Goal: Use online tool/utility: Utilize a website feature to perform a specific function

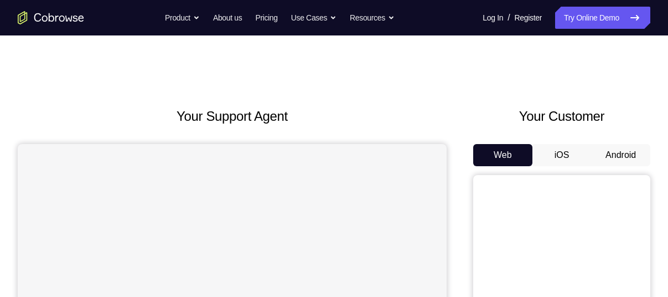
click at [611, 147] on button "Android" at bounding box center [620, 155] width 59 height 22
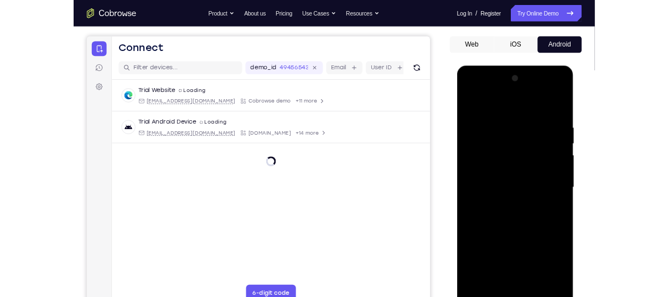
scroll to position [144, 0]
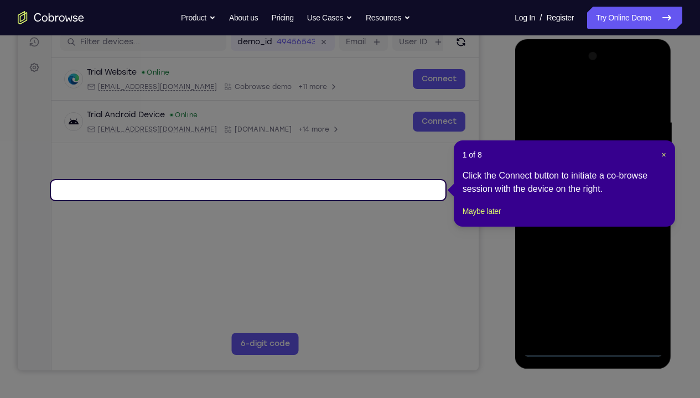
drag, startPoint x: 77, startPoint y: 308, endPoint x: 565, endPoint y: 347, distance: 489.5
click at [565, 296] on icon at bounding box center [354, 199] width 708 height 398
click at [664, 154] on span "×" at bounding box center [663, 154] width 4 height 9
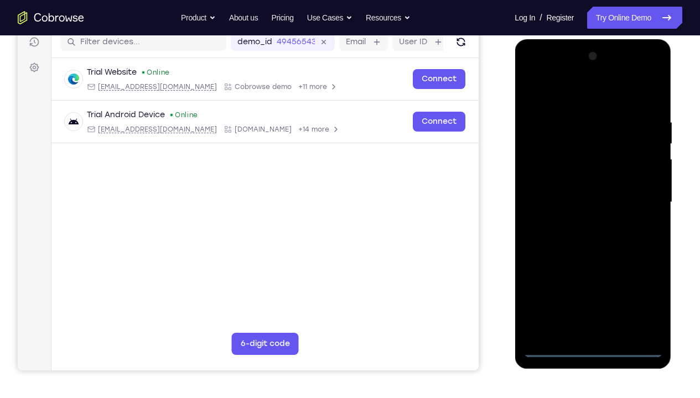
click at [596, 296] on div at bounding box center [592, 203] width 139 height 310
click at [625, 296] on div at bounding box center [592, 203] width 139 height 310
click at [637, 296] on div at bounding box center [592, 203] width 139 height 310
click at [550, 76] on div at bounding box center [592, 203] width 139 height 310
click at [636, 201] on div at bounding box center [592, 203] width 139 height 310
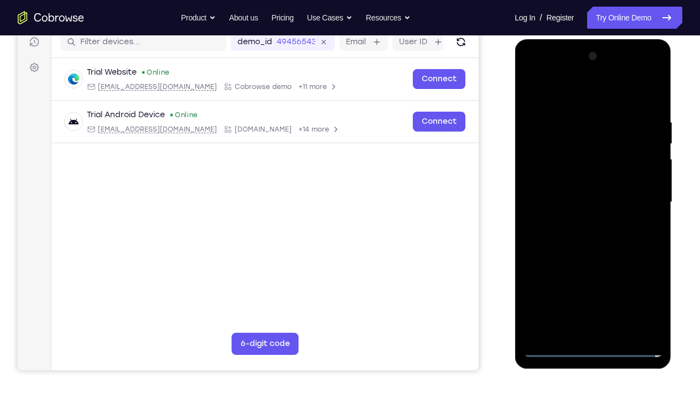
click at [581, 222] on div at bounding box center [592, 203] width 139 height 310
click at [587, 189] on div at bounding box center [592, 203] width 139 height 310
click at [586, 216] on div at bounding box center [592, 203] width 139 height 310
click at [576, 190] on div at bounding box center [592, 203] width 139 height 310
click at [575, 209] on div at bounding box center [592, 203] width 139 height 310
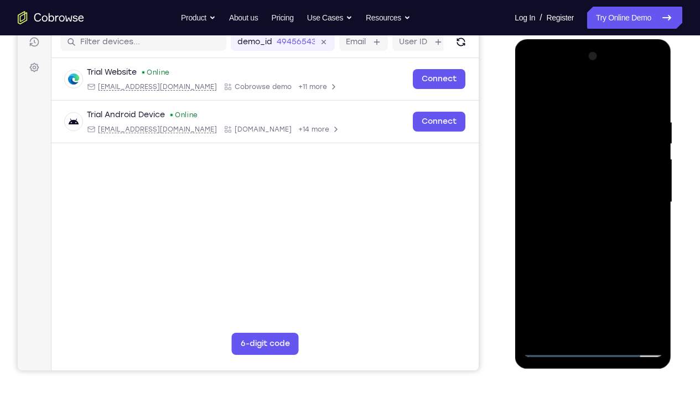
click at [602, 188] on div at bounding box center [592, 203] width 139 height 310
click at [581, 211] on div at bounding box center [592, 203] width 139 height 310
click at [589, 258] on div at bounding box center [592, 203] width 139 height 310
click at [583, 175] on div at bounding box center [592, 203] width 139 height 310
click at [633, 181] on div at bounding box center [592, 203] width 139 height 310
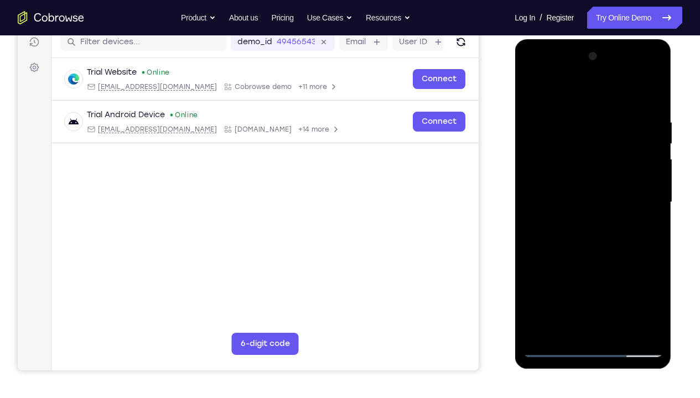
drag, startPoint x: 576, startPoint y: 94, endPoint x: 630, endPoint y: 94, distance: 53.1
click at [630, 94] on div at bounding box center [592, 203] width 139 height 310
click at [588, 177] on div at bounding box center [592, 203] width 139 height 310
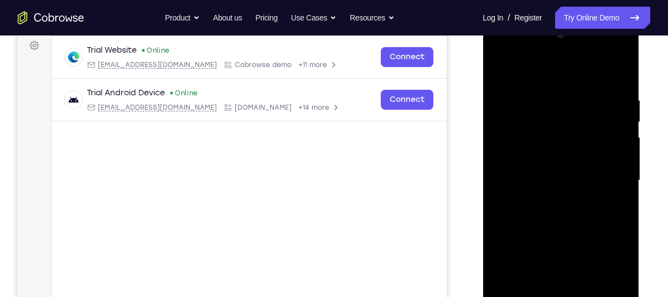
scroll to position [165, 0]
click at [551, 157] on div at bounding box center [560, 181] width 139 height 310
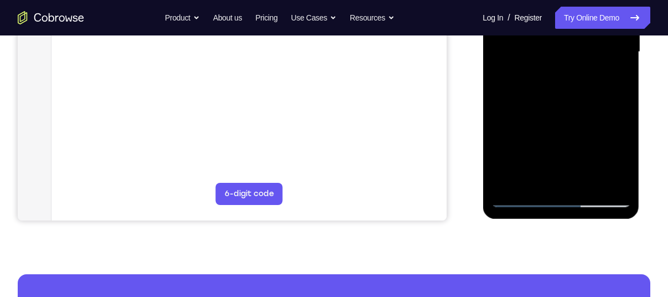
scroll to position [299, 0]
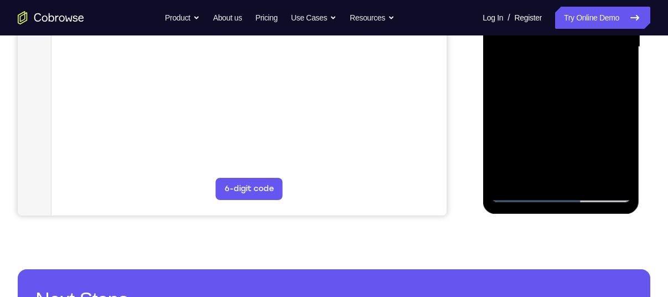
click at [554, 145] on div at bounding box center [560, 47] width 139 height 310
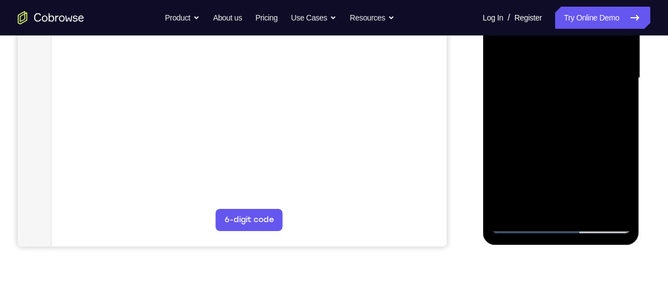
click at [554, 175] on div at bounding box center [560, 78] width 139 height 310
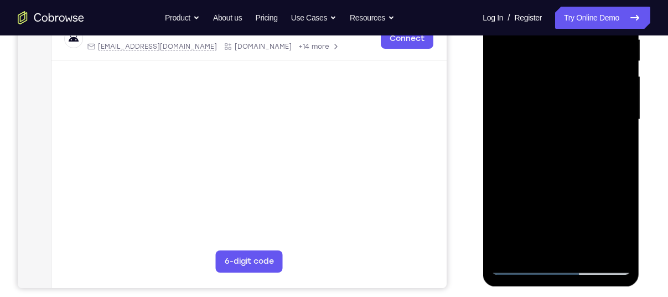
click at [555, 165] on div at bounding box center [560, 120] width 139 height 310
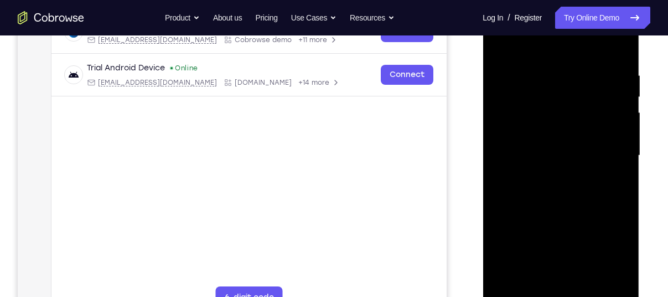
scroll to position [190, 0]
click at [548, 157] on div at bounding box center [560, 156] width 139 height 310
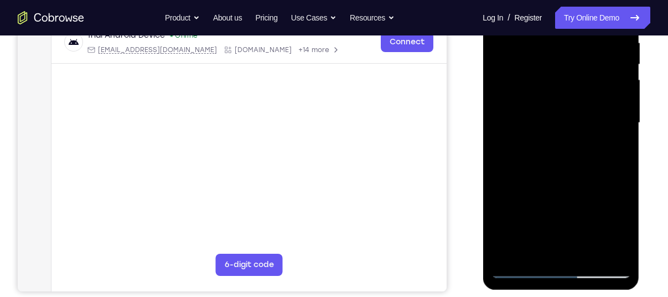
scroll to position [221, 0]
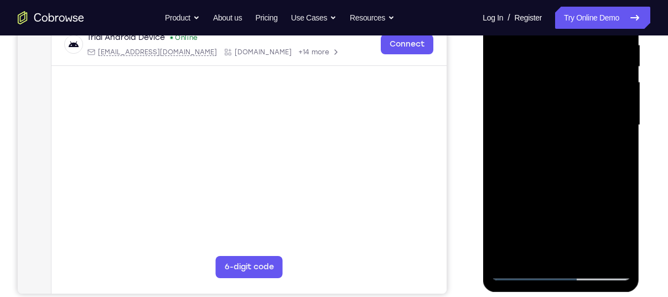
click at [551, 106] on div at bounding box center [560, 125] width 139 height 310
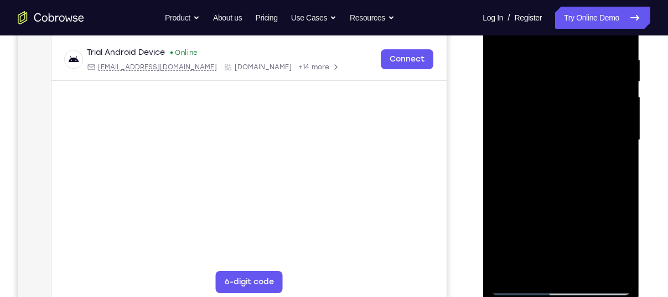
scroll to position [205, 0]
click at [566, 121] on div at bounding box center [560, 141] width 139 height 310
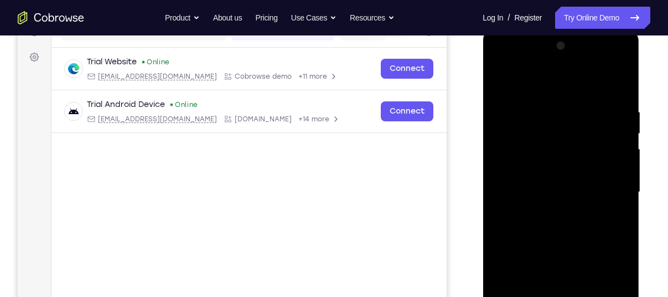
scroll to position [154, 0]
click at [503, 87] on div at bounding box center [560, 193] width 139 height 310
click at [505, 88] on div at bounding box center [560, 193] width 139 height 310
click at [553, 243] on div at bounding box center [560, 193] width 139 height 310
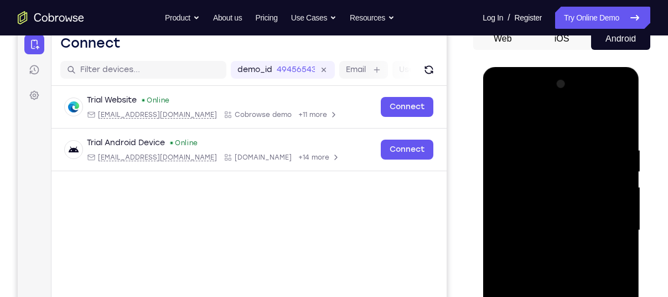
scroll to position [116, 0]
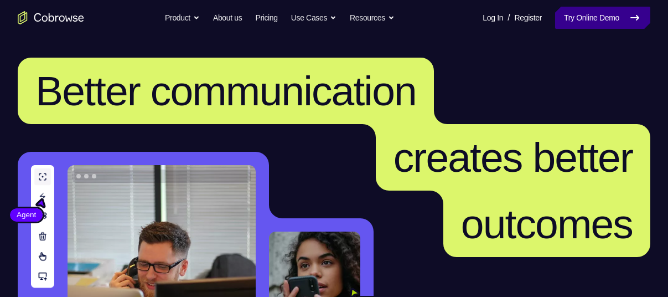
click at [573, 15] on link "Try Online Demo" at bounding box center [602, 18] width 95 height 22
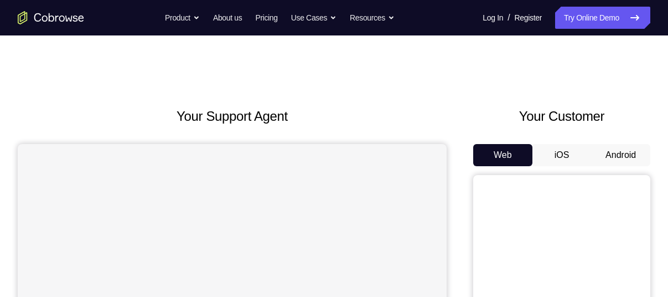
scroll to position [79, 0]
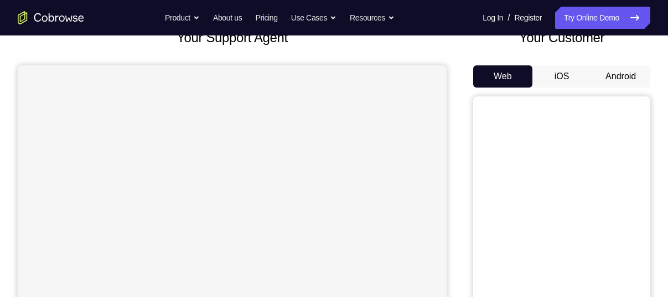
click at [609, 74] on button "Android" at bounding box center [620, 76] width 59 height 22
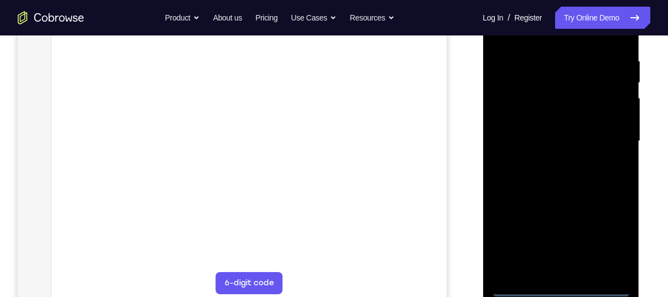
scroll to position [213, 0]
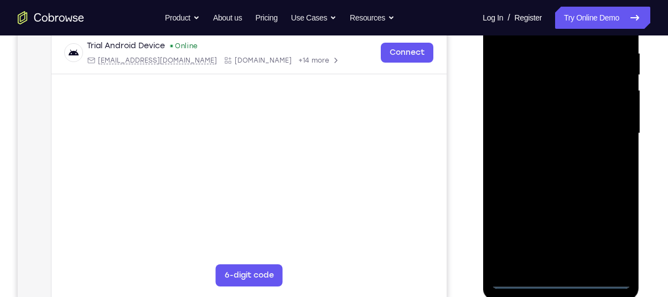
click at [561, 276] on div at bounding box center [560, 133] width 139 height 310
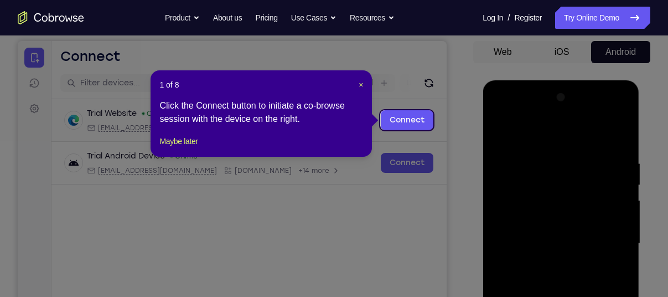
scroll to position [102, 0]
click at [361, 85] on span "×" at bounding box center [360, 85] width 4 height 9
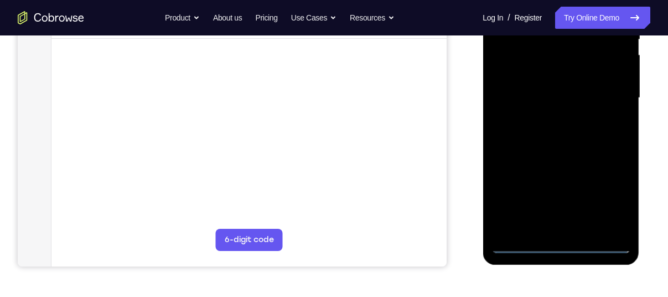
scroll to position [250, 0]
click at [556, 245] on div at bounding box center [560, 97] width 139 height 310
click at [606, 191] on div at bounding box center [560, 97] width 139 height 310
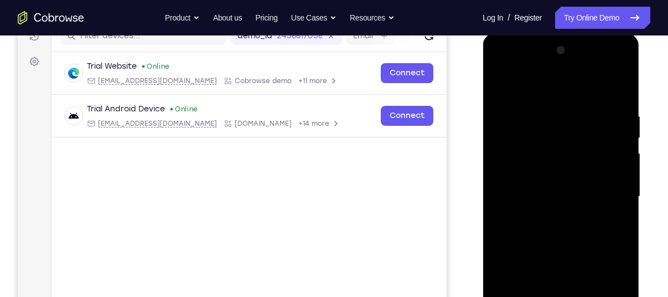
scroll to position [149, 0]
click at [523, 62] on div at bounding box center [560, 197] width 139 height 310
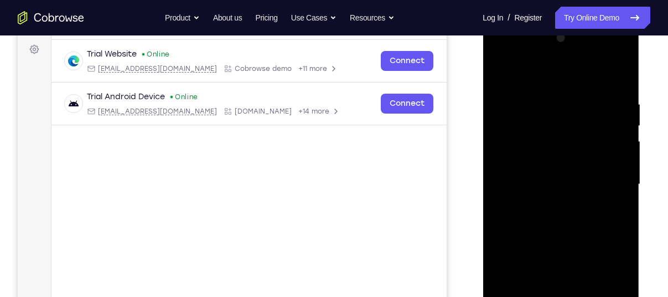
click at [602, 184] on div at bounding box center [560, 184] width 139 height 310
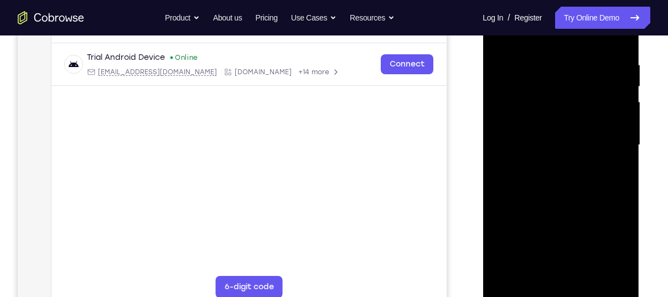
scroll to position [203, 0]
click at [574, 270] on div at bounding box center [560, 143] width 139 height 310
click at [528, 136] on div at bounding box center [560, 143] width 139 height 310
click at [534, 132] on div at bounding box center [560, 143] width 139 height 310
click at [545, 89] on div at bounding box center [560, 143] width 139 height 310
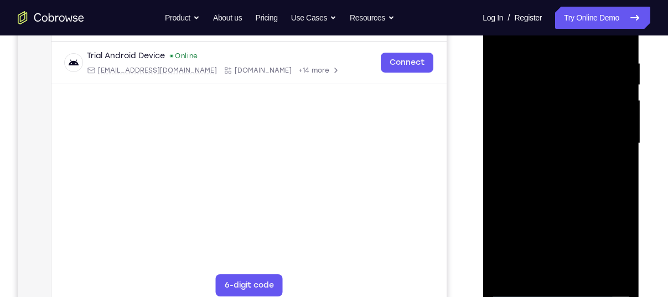
click at [545, 89] on div at bounding box center [560, 143] width 139 height 310
click at [512, 124] on div at bounding box center [560, 143] width 139 height 310
click at [523, 118] on div at bounding box center [560, 143] width 139 height 310
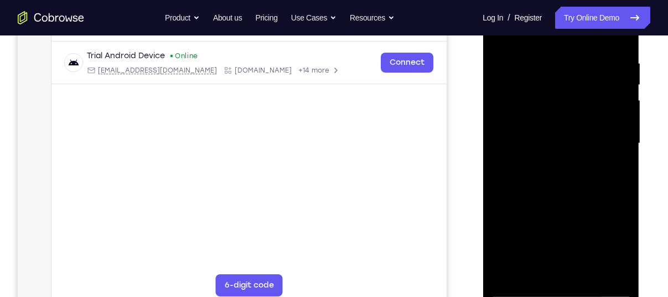
click at [547, 142] on div at bounding box center [560, 143] width 139 height 310
click at [558, 189] on div at bounding box center [560, 143] width 139 height 310
click at [563, 191] on div at bounding box center [560, 143] width 139 height 310
click at [559, 199] on div at bounding box center [560, 143] width 139 height 310
click at [540, 94] on div at bounding box center [560, 143] width 139 height 310
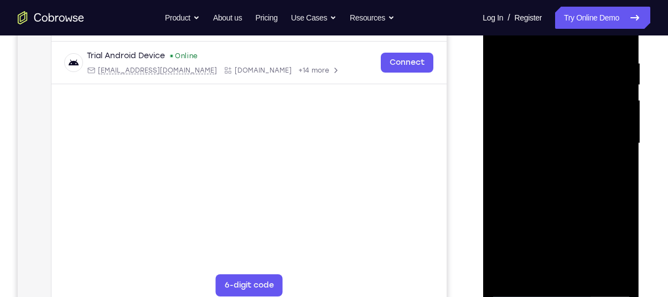
click at [562, 111] on div at bounding box center [560, 143] width 139 height 310
click at [553, 189] on div at bounding box center [560, 143] width 139 height 310
click at [573, 89] on div at bounding box center [560, 143] width 139 height 310
click at [543, 117] on div at bounding box center [560, 143] width 139 height 310
click at [565, 189] on div at bounding box center [560, 143] width 139 height 310
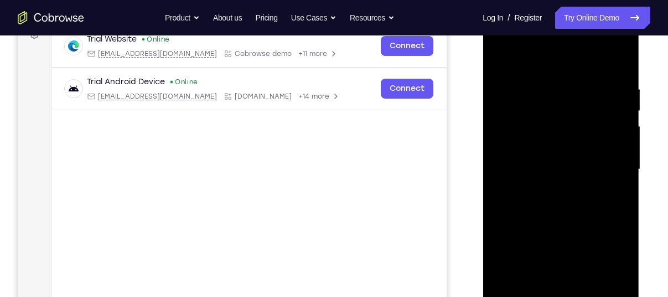
scroll to position [176, 0]
click at [495, 58] on div at bounding box center [560, 170] width 139 height 310
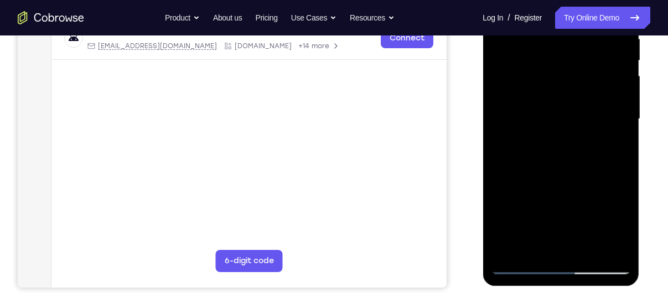
scroll to position [202, 0]
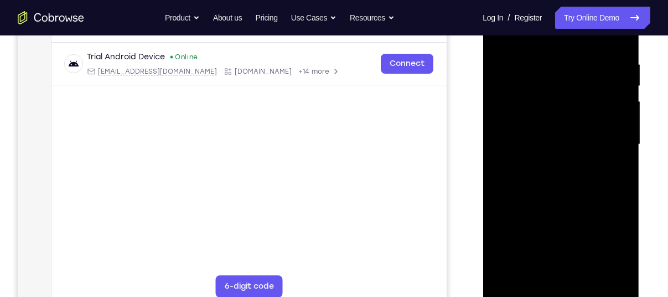
click at [550, 141] on div at bounding box center [560, 144] width 139 height 310
click at [542, 156] on div at bounding box center [560, 144] width 139 height 310
click at [556, 158] on div at bounding box center [560, 144] width 139 height 310
click at [549, 91] on div at bounding box center [560, 144] width 139 height 310
click at [543, 117] on div at bounding box center [560, 144] width 139 height 310
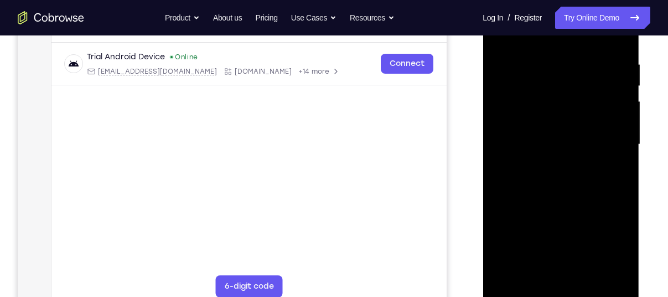
click at [555, 171] on div at bounding box center [560, 144] width 139 height 310
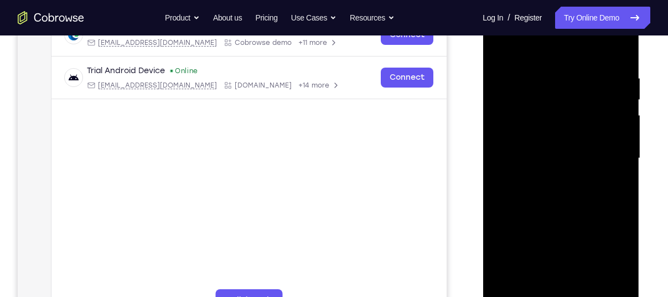
scroll to position [188, 0]
click at [537, 106] on div at bounding box center [560, 159] width 139 height 310
click at [533, 147] on div at bounding box center [560, 159] width 139 height 310
click at [558, 103] on div at bounding box center [560, 159] width 139 height 310
click at [555, 158] on div at bounding box center [560, 159] width 139 height 310
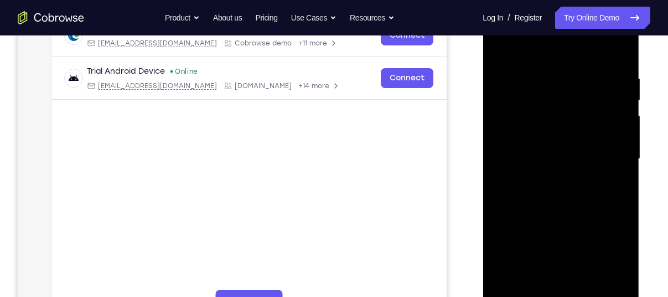
click at [546, 185] on div at bounding box center [560, 159] width 139 height 310
click at [575, 93] on div at bounding box center [560, 159] width 139 height 310
click at [549, 104] on div at bounding box center [560, 159] width 139 height 310
click at [562, 204] on div at bounding box center [560, 159] width 139 height 310
click at [547, 124] on div at bounding box center [560, 159] width 139 height 310
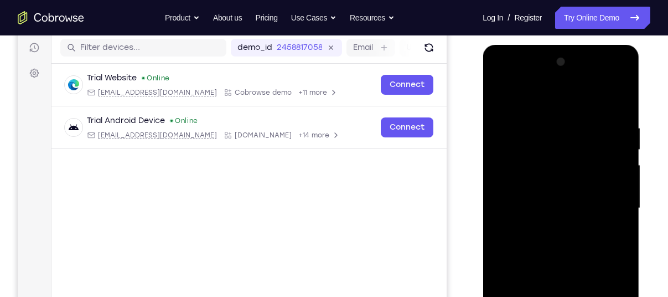
scroll to position [136, 0]
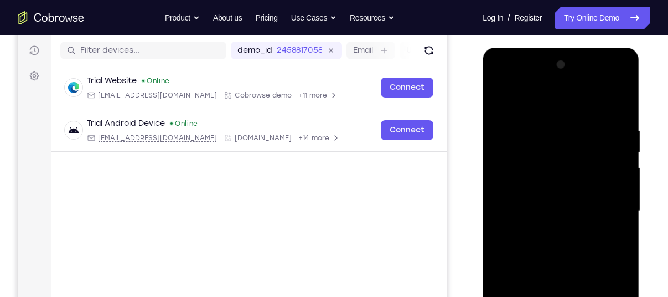
click at [538, 178] on div at bounding box center [560, 211] width 139 height 310
click at [527, 180] on div at bounding box center [560, 211] width 139 height 310
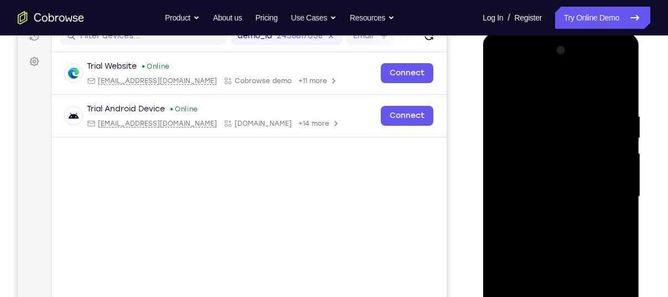
scroll to position [141, 0]
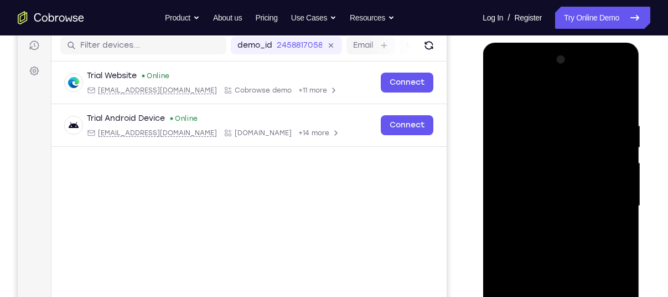
click at [550, 165] on div at bounding box center [560, 206] width 139 height 310
click at [583, 202] on div at bounding box center [560, 206] width 139 height 310
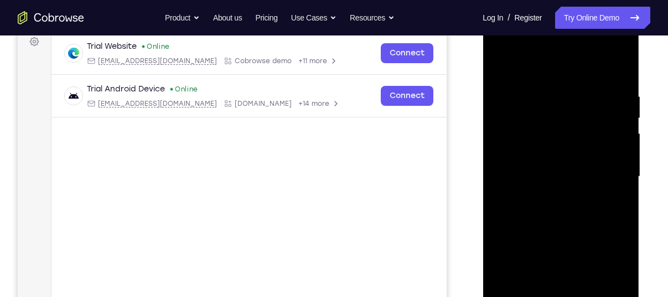
scroll to position [172, 0]
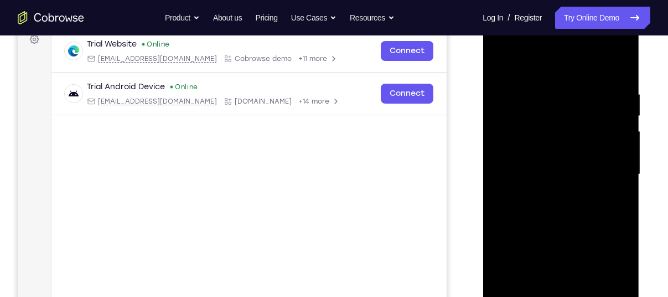
click at [590, 229] on div at bounding box center [560, 174] width 139 height 310
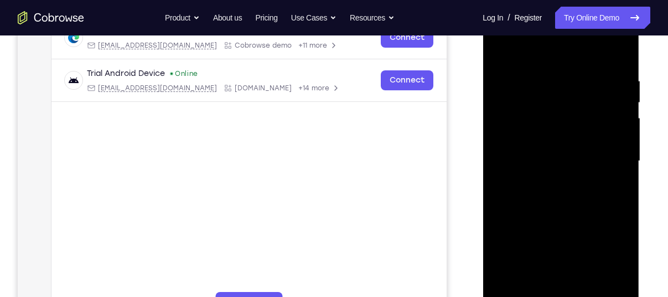
click at [516, 122] on div at bounding box center [560, 161] width 139 height 310
click at [524, 105] on div at bounding box center [560, 161] width 139 height 310
click at [525, 159] on div at bounding box center [560, 161] width 139 height 310
click at [589, 216] on div at bounding box center [560, 161] width 139 height 310
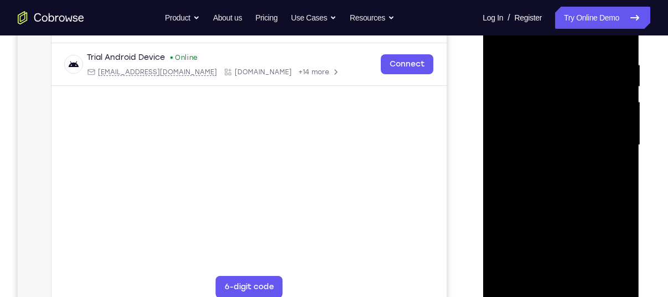
scroll to position [204, 0]
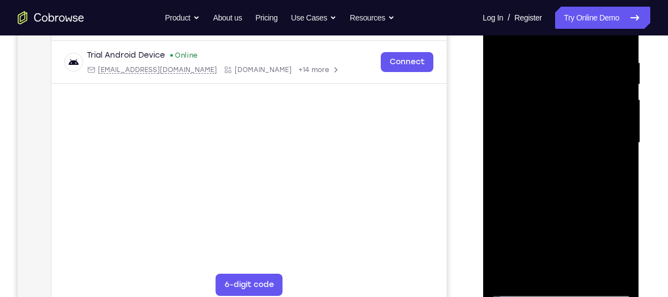
click at [532, 105] on div at bounding box center [560, 143] width 139 height 310
click at [593, 200] on div at bounding box center [560, 143] width 139 height 310
click at [568, 131] on div at bounding box center [560, 143] width 139 height 310
click at [554, 98] on div at bounding box center [560, 143] width 139 height 310
click at [525, 49] on div at bounding box center [560, 143] width 139 height 310
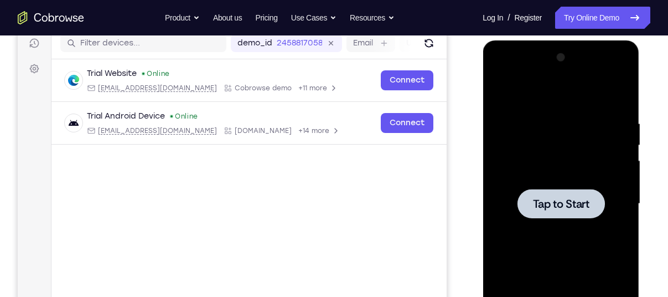
scroll to position [144, 0]
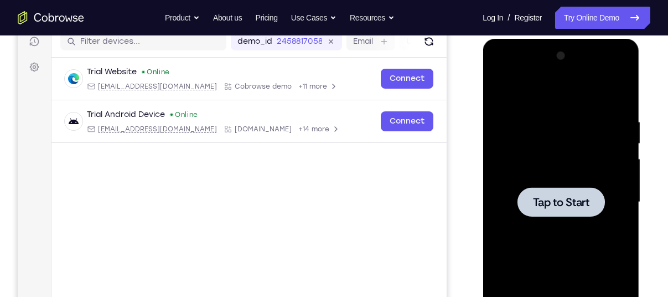
click at [558, 190] on div at bounding box center [560, 201] width 87 height 29
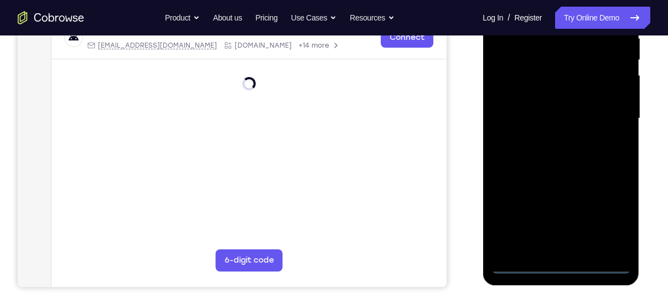
scroll to position [228, 0]
click at [565, 260] on div at bounding box center [560, 118] width 139 height 310
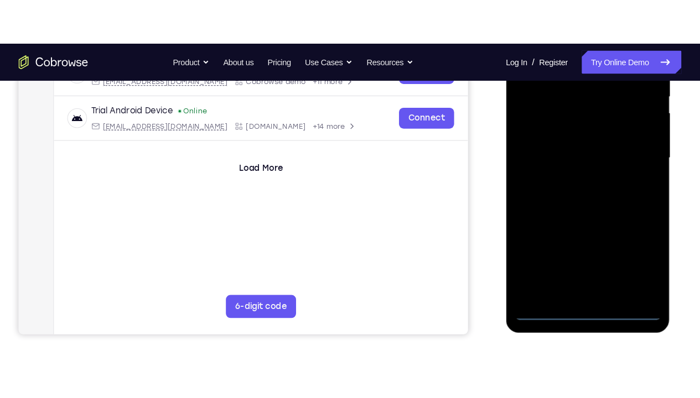
scroll to position [237, 0]
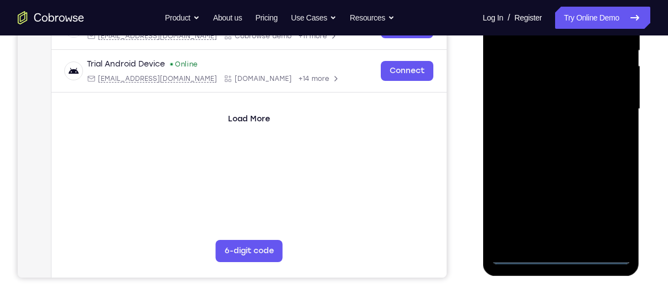
click at [559, 253] on div at bounding box center [560, 109] width 139 height 310
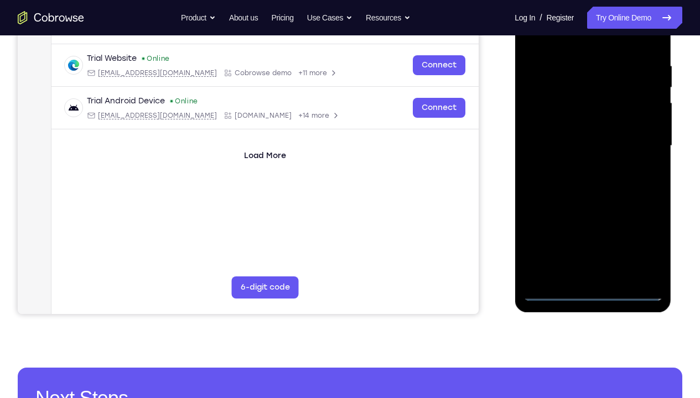
scroll to position [192, 0]
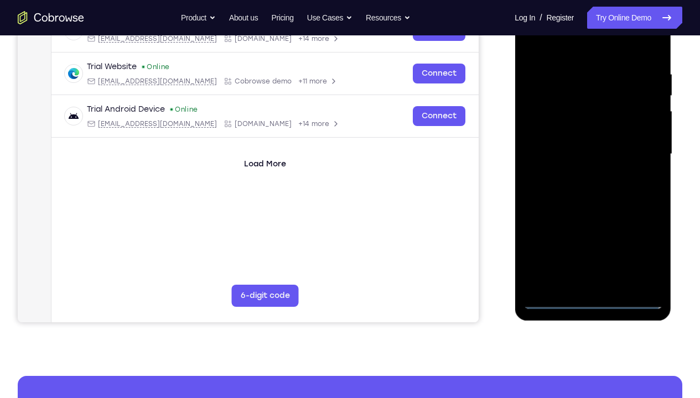
click at [643, 253] on div at bounding box center [592, 154] width 139 height 310
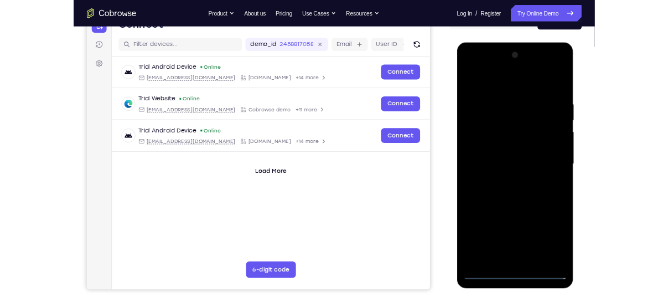
scroll to position [127, 0]
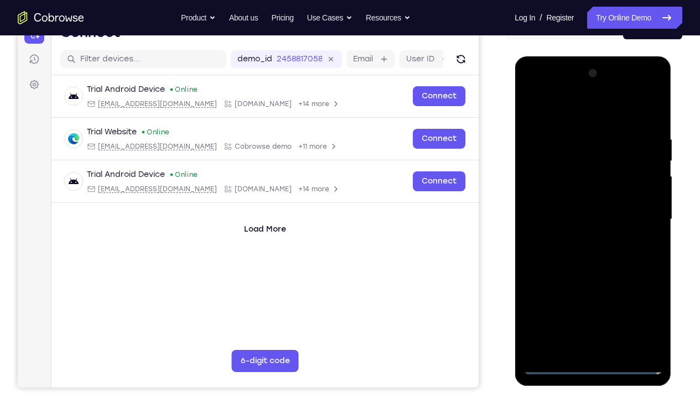
click at [554, 88] on div at bounding box center [592, 220] width 139 height 310
click at [641, 216] on div at bounding box center [592, 220] width 139 height 310
click at [560, 97] on div at bounding box center [592, 220] width 139 height 310
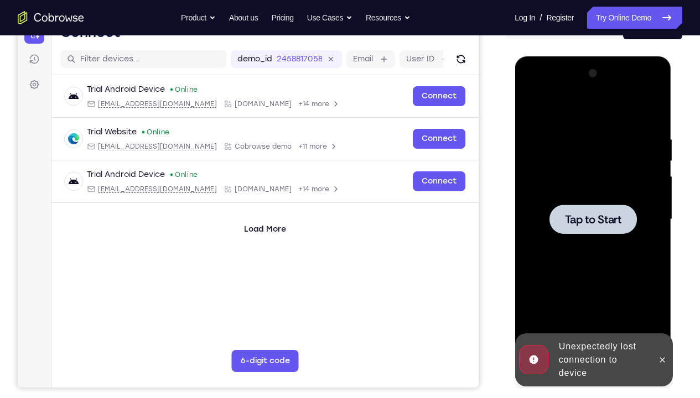
click at [591, 219] on span "Tap to Start" at bounding box center [592, 219] width 56 height 11
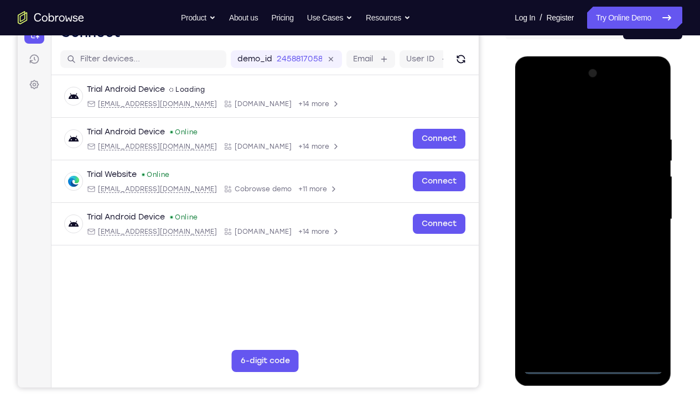
click at [589, 296] on div at bounding box center [592, 220] width 139 height 310
click at [648, 296] on div at bounding box center [592, 220] width 139 height 310
click at [548, 87] on div at bounding box center [592, 220] width 139 height 310
click at [635, 212] on div at bounding box center [592, 220] width 139 height 310
click at [579, 240] on div at bounding box center [592, 220] width 139 height 310
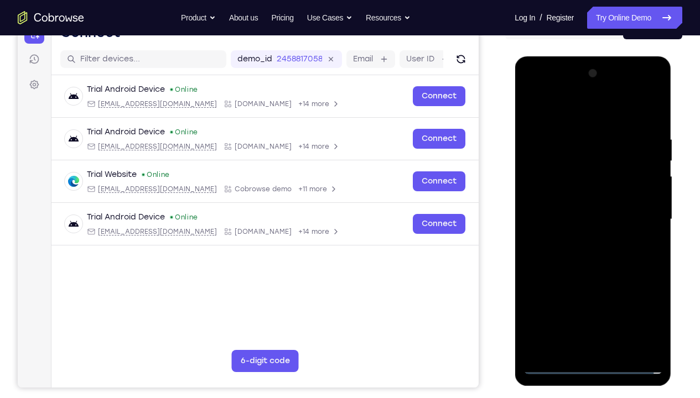
click at [563, 210] on div at bounding box center [592, 220] width 139 height 310
click at [587, 199] on div at bounding box center [592, 220] width 139 height 310
click at [644, 199] on div at bounding box center [592, 220] width 139 height 310
click at [559, 201] on div at bounding box center [592, 220] width 139 height 310
click at [577, 215] on div at bounding box center [592, 220] width 139 height 310
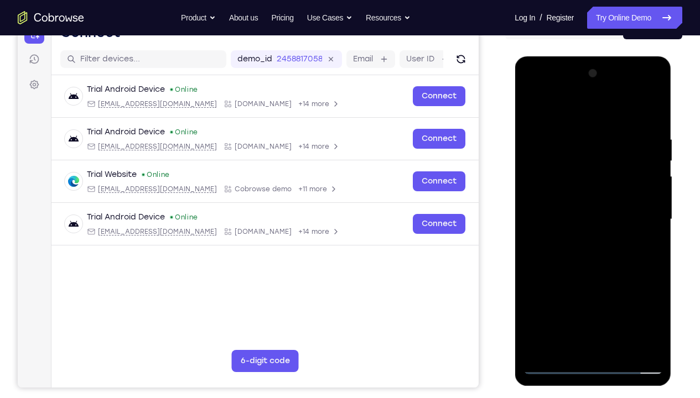
click at [595, 250] on div at bounding box center [592, 220] width 139 height 310
click at [591, 165] on div at bounding box center [592, 220] width 139 height 310
click at [589, 228] on div at bounding box center [592, 220] width 139 height 310
click at [569, 168] on div at bounding box center [592, 220] width 139 height 310
click at [587, 258] on div at bounding box center [592, 220] width 139 height 310
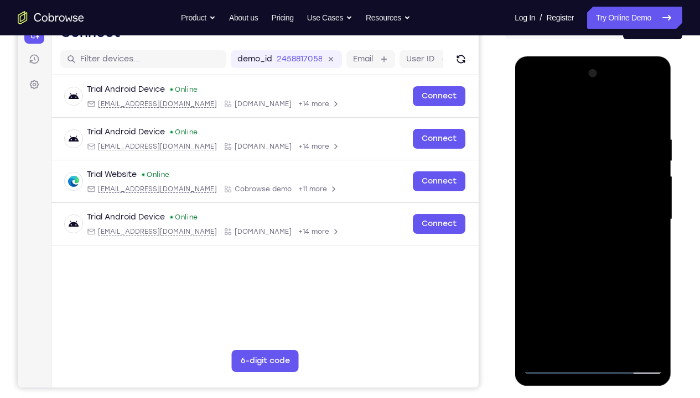
click at [590, 266] on div at bounding box center [592, 220] width 139 height 310
click at [563, 189] on div at bounding box center [592, 220] width 139 height 310
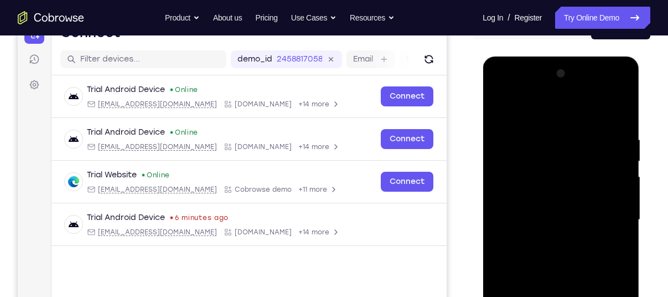
click at [534, 183] on div at bounding box center [560, 220] width 139 height 310
click at [547, 183] on div at bounding box center [560, 220] width 139 height 310
click at [511, 180] on div at bounding box center [560, 220] width 139 height 310
click at [528, 159] on div at bounding box center [560, 220] width 139 height 310
click at [526, 129] on div at bounding box center [560, 220] width 139 height 310
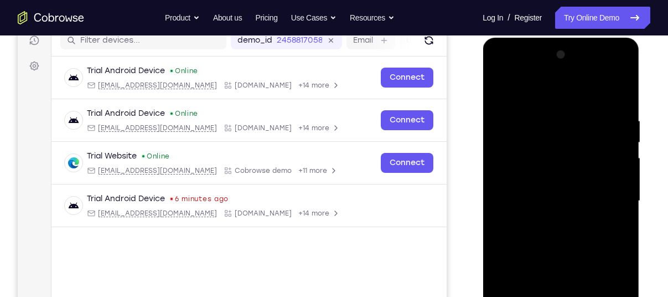
scroll to position [146, 0]
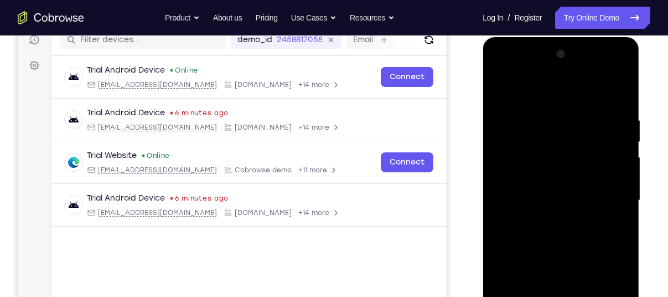
drag, startPoint x: 561, startPoint y: 217, endPoint x: 578, endPoint y: 261, distance: 46.9
click at [578, 261] on div at bounding box center [560, 200] width 139 height 310
drag, startPoint x: 557, startPoint y: 174, endPoint x: 547, endPoint y: 237, distance: 63.8
click at [547, 237] on div at bounding box center [560, 200] width 139 height 310
drag, startPoint x: 558, startPoint y: 176, endPoint x: 554, endPoint y: 258, distance: 82.0
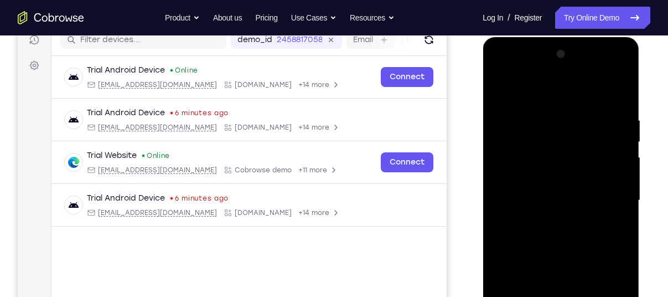
click at [554, 258] on div at bounding box center [560, 200] width 139 height 310
drag, startPoint x: 560, startPoint y: 191, endPoint x: 555, endPoint y: 241, distance: 50.0
click at [555, 241] on div at bounding box center [560, 200] width 139 height 310
drag, startPoint x: 558, startPoint y: 175, endPoint x: 556, endPoint y: 231, distance: 55.4
click at [556, 231] on div at bounding box center [560, 200] width 139 height 310
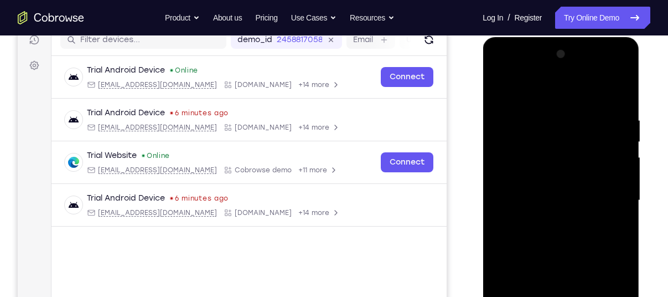
click at [558, 149] on div at bounding box center [560, 200] width 139 height 310
click at [552, 196] on div at bounding box center [560, 200] width 139 height 310
click at [590, 258] on div at bounding box center [560, 200] width 139 height 310
click at [537, 187] on div at bounding box center [560, 200] width 139 height 310
click at [546, 161] on div at bounding box center [560, 200] width 139 height 310
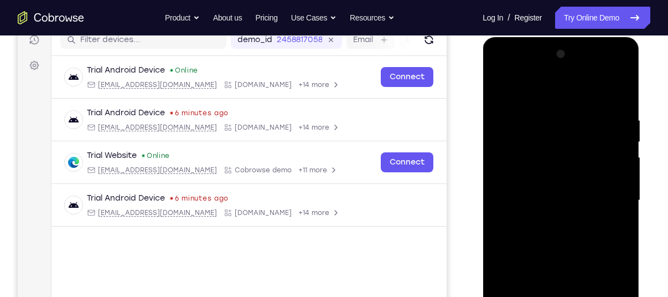
click at [573, 149] on div at bounding box center [560, 200] width 139 height 310
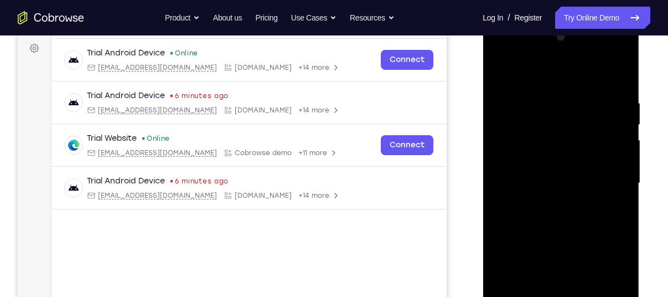
scroll to position [157, 0]
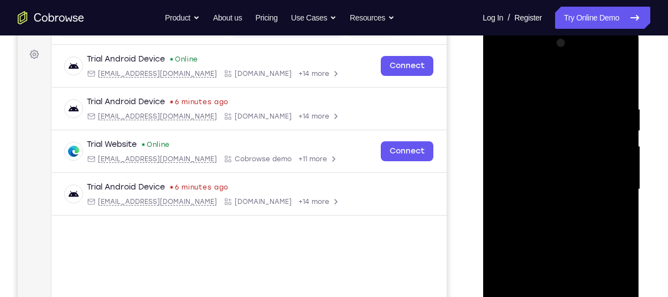
click at [514, 136] on div at bounding box center [560, 189] width 139 height 310
click at [556, 132] on div at bounding box center [560, 189] width 139 height 310
click at [517, 138] on div at bounding box center [560, 189] width 139 height 310
click at [554, 136] on div at bounding box center [560, 189] width 139 height 310
click at [528, 167] on div at bounding box center [560, 189] width 139 height 310
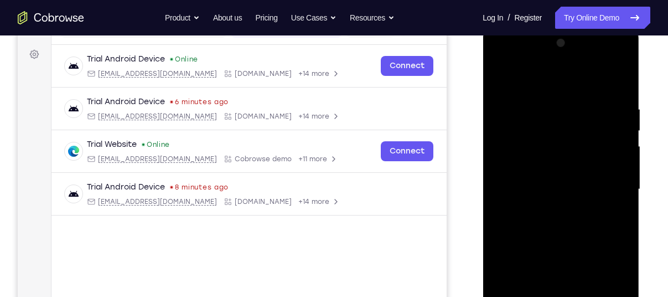
click at [506, 136] on div at bounding box center [560, 189] width 139 height 310
click at [535, 158] on div at bounding box center [560, 189] width 139 height 310
click at [554, 204] on div at bounding box center [560, 189] width 139 height 310
click at [563, 219] on div at bounding box center [560, 189] width 139 height 310
click at [562, 178] on div at bounding box center [560, 189] width 139 height 310
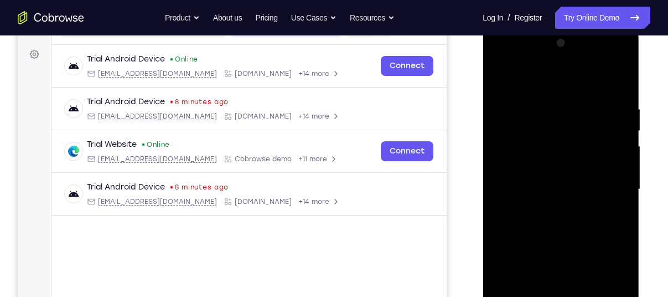
click at [564, 238] on div at bounding box center [560, 189] width 139 height 310
click at [563, 173] on div at bounding box center [560, 189] width 139 height 310
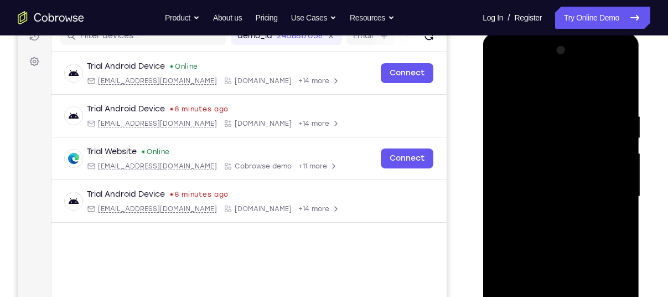
scroll to position [149, 0]
click at [546, 66] on div at bounding box center [560, 197] width 139 height 310
click at [539, 106] on div at bounding box center [560, 197] width 139 height 310
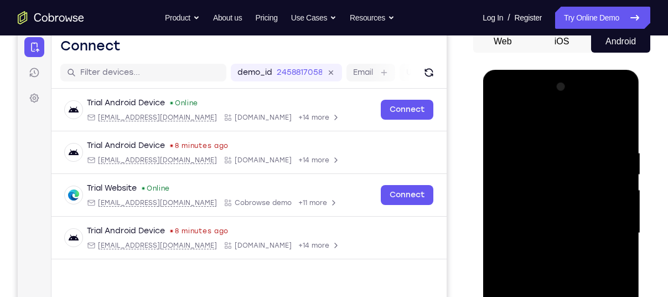
scroll to position [113, 0]
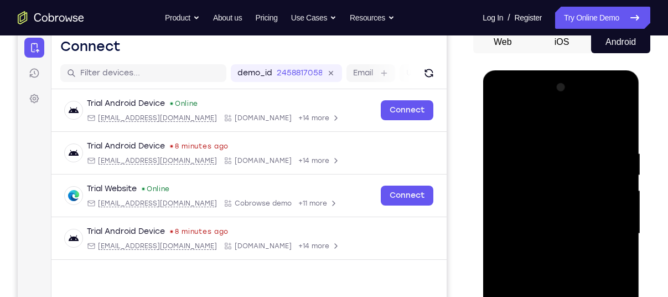
click at [500, 102] on div at bounding box center [560, 234] width 139 height 310
click at [609, 228] on div at bounding box center [560, 234] width 139 height 310
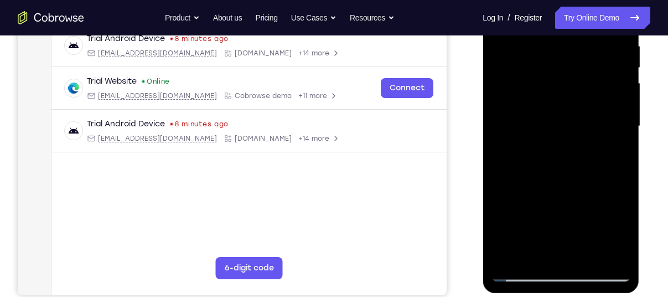
scroll to position [221, 0]
click at [536, 252] on div at bounding box center [560, 126] width 139 height 310
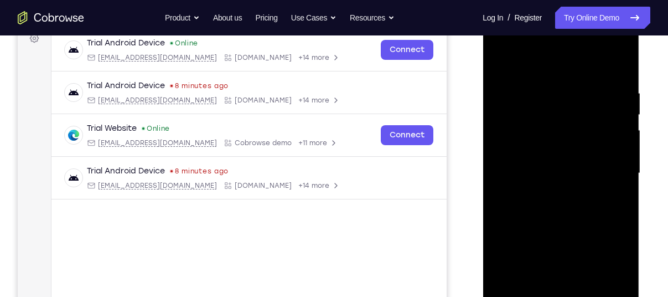
scroll to position [170, 0]
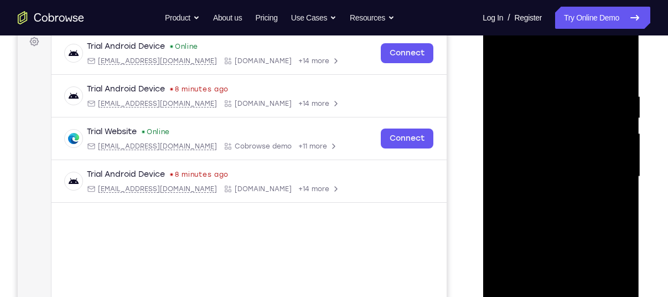
click at [531, 65] on div at bounding box center [560, 177] width 139 height 310
click at [537, 101] on div at bounding box center [560, 177] width 139 height 310
click at [515, 85] on div at bounding box center [560, 177] width 139 height 310
click at [501, 65] on div at bounding box center [560, 177] width 139 height 310
click at [534, 82] on div at bounding box center [560, 177] width 139 height 310
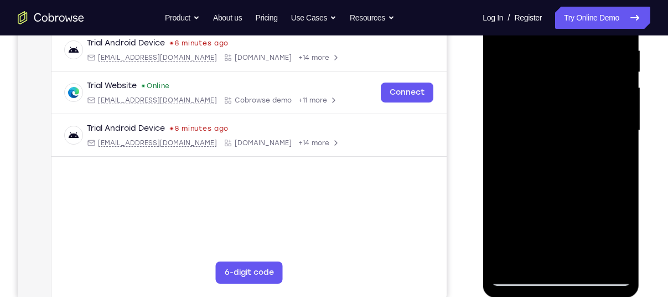
scroll to position [216, 0]
click at [521, 163] on div at bounding box center [560, 130] width 139 height 310
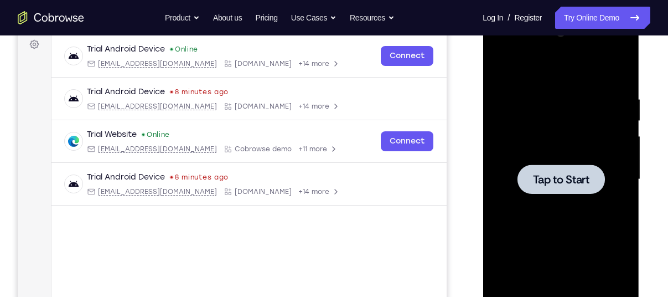
scroll to position [167, 0]
click at [553, 177] on span "Tap to Start" at bounding box center [560, 179] width 56 height 11
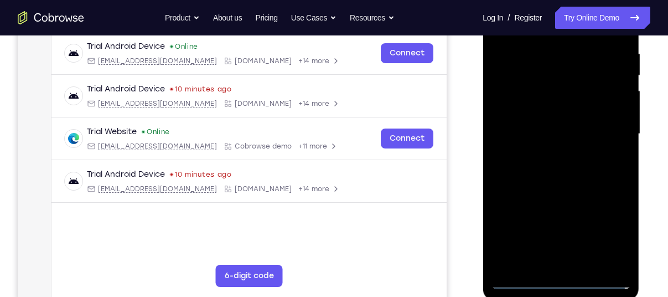
scroll to position [213, 0]
click at [559, 277] on div at bounding box center [560, 133] width 139 height 310
click at [604, 231] on div at bounding box center [560, 133] width 139 height 310
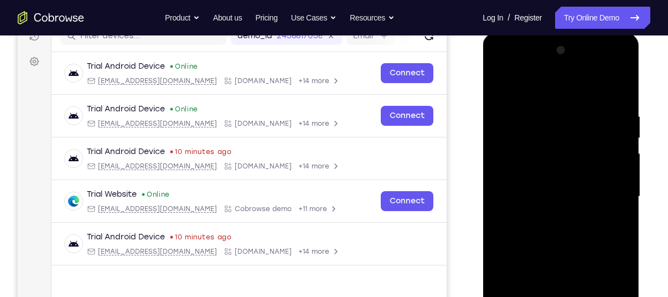
scroll to position [153, 0]
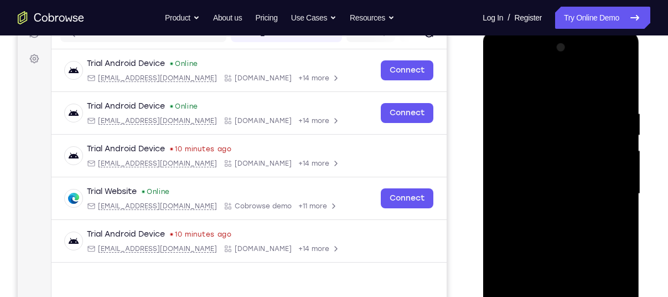
click at [511, 61] on div at bounding box center [560, 194] width 139 height 310
click at [605, 191] on div at bounding box center [560, 194] width 139 height 310
click at [548, 214] on div at bounding box center [560, 194] width 139 height 310
click at [542, 176] on div at bounding box center [560, 194] width 139 height 310
click at [544, 211] on div at bounding box center [560, 194] width 139 height 310
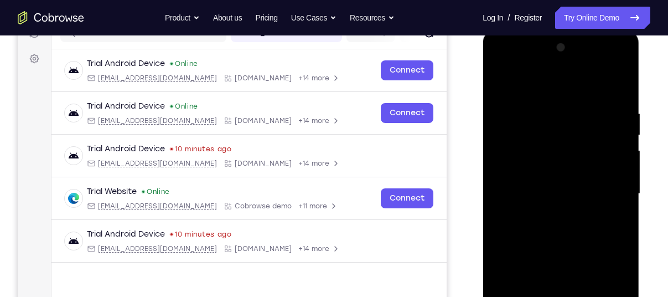
click at [553, 140] on div at bounding box center [560, 194] width 139 height 310
click at [556, 234] on div at bounding box center [560, 194] width 139 height 310
click at [557, 238] on div at bounding box center [560, 194] width 139 height 310
click at [556, 162] on div at bounding box center [560, 194] width 139 height 310
click at [548, 175] on div at bounding box center [560, 194] width 139 height 310
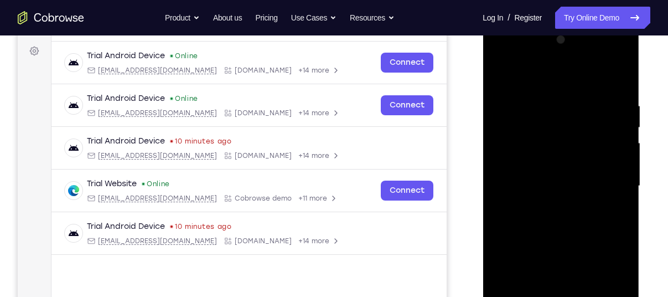
scroll to position [163, 0]
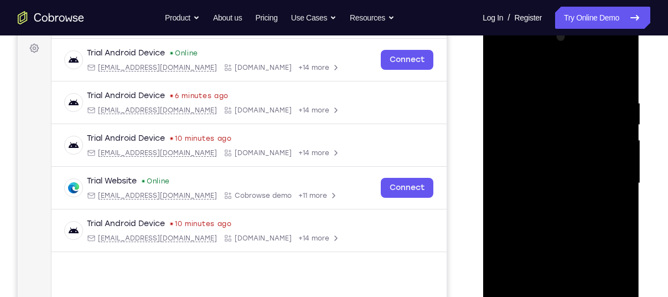
click at [567, 215] on div at bounding box center [560, 183] width 139 height 310
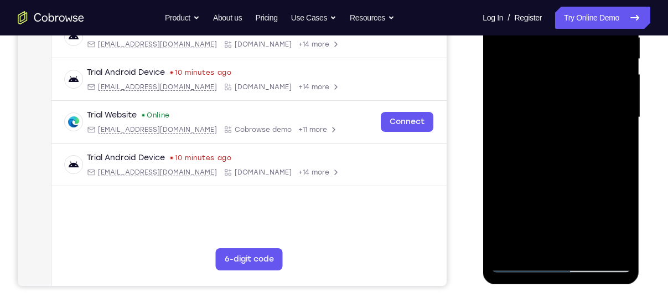
scroll to position [228, 0]
click at [564, 250] on div at bounding box center [560, 118] width 139 height 310
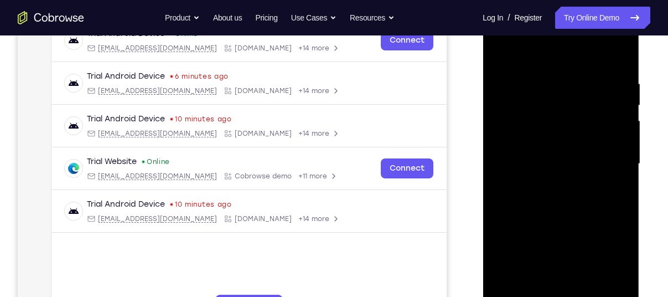
scroll to position [182, 0]
drag, startPoint x: 577, startPoint y: 128, endPoint x: 576, endPoint y: 30, distance: 98.5
click at [576, 30] on div at bounding box center [560, 164] width 139 height 310
drag, startPoint x: 550, startPoint y: 135, endPoint x: 558, endPoint y: 52, distance: 83.3
click at [558, 52] on div at bounding box center [560, 164] width 139 height 310
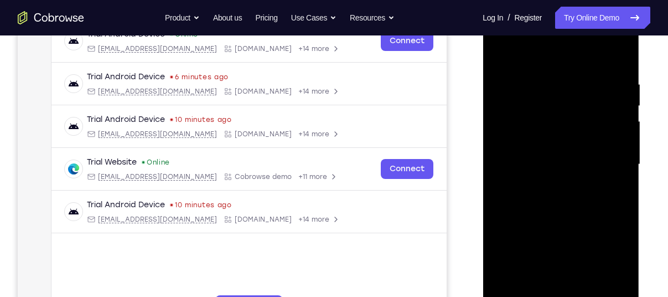
drag, startPoint x: 543, startPoint y: 150, endPoint x: 535, endPoint y: -37, distance: 186.6
click at [535, 1] on html "Online web based iOS Simulators and Android Emulators. Run iPhone, iPad, Mobile…" at bounding box center [561, 167] width 158 height 332
drag, startPoint x: 554, startPoint y: 185, endPoint x: 549, endPoint y: 133, distance: 52.2
click at [549, 133] on div at bounding box center [560, 164] width 139 height 310
drag, startPoint x: 552, startPoint y: 157, endPoint x: 564, endPoint y: -32, distance: 189.6
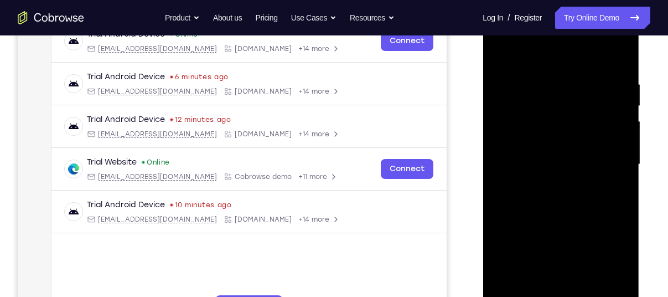
click at [564, 1] on html "Online web based iOS Simulators and Android Emulators. Run iPhone, iPad, Mobile…" at bounding box center [561, 167] width 158 height 332
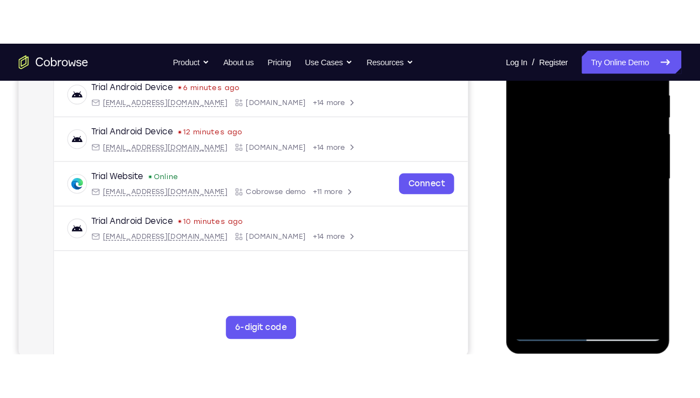
scroll to position [216, 0]
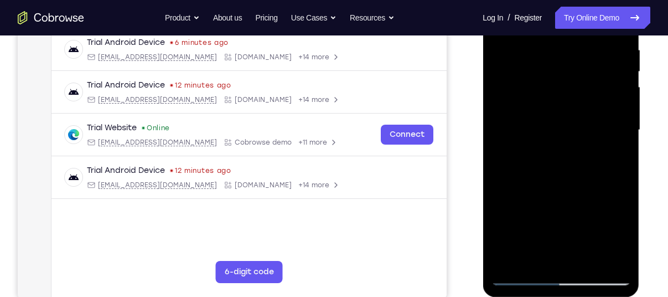
drag, startPoint x: 562, startPoint y: 211, endPoint x: 557, endPoint y: 106, distance: 105.8
click at [557, 106] on div at bounding box center [560, 130] width 139 height 310
drag, startPoint x: 564, startPoint y: 153, endPoint x: 564, endPoint y: 69, distance: 83.5
click at [564, 69] on div at bounding box center [560, 130] width 139 height 310
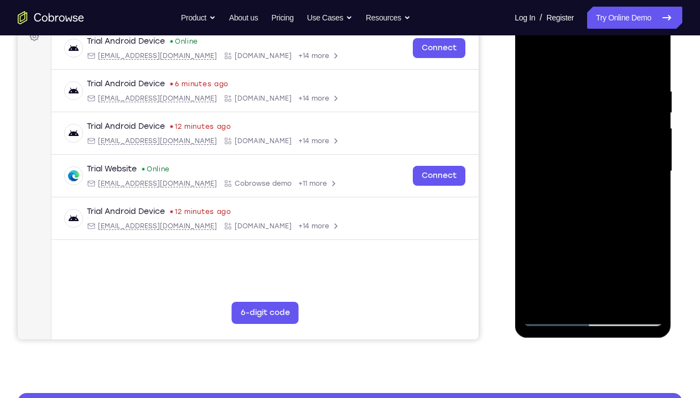
scroll to position [174, 0]
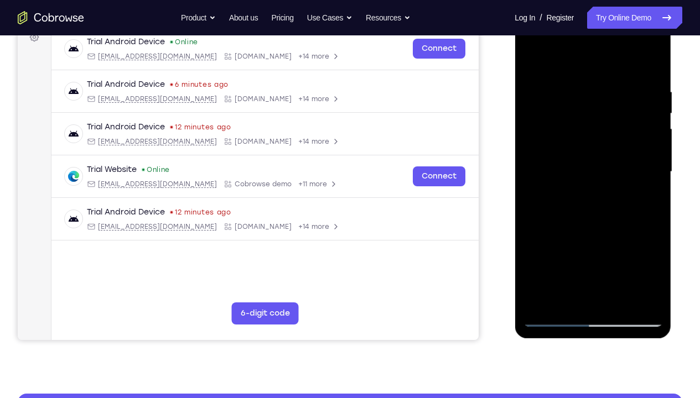
drag, startPoint x: 596, startPoint y: 228, endPoint x: 609, endPoint y: 127, distance: 102.0
click at [609, 127] on div at bounding box center [592, 172] width 139 height 310
drag, startPoint x: 585, startPoint y: 195, endPoint x: 643, endPoint y: 0, distance: 203.4
click at [643, 9] on html "Online web based iOS Simulators and Android Emulators. Run iPhone, iPad, Mobile…" at bounding box center [593, 175] width 158 height 332
click at [564, 296] on div at bounding box center [592, 172] width 139 height 310
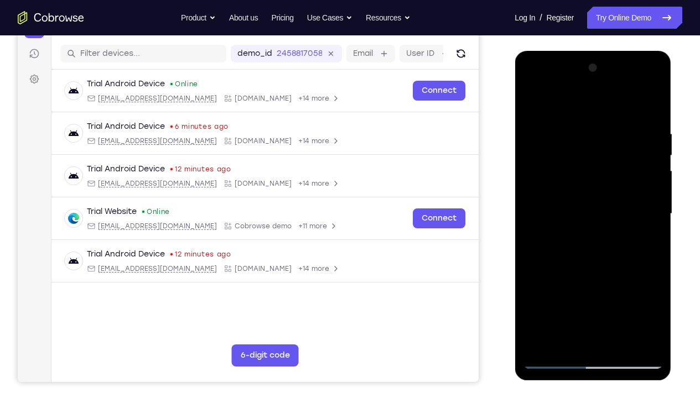
scroll to position [129, 0]
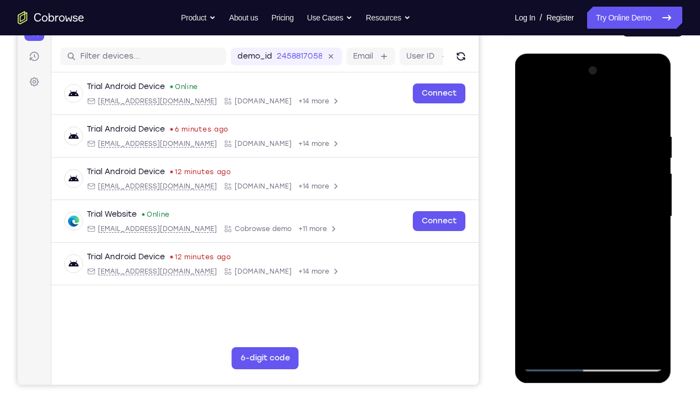
click at [579, 101] on div at bounding box center [592, 217] width 139 height 310
click at [561, 137] on div at bounding box center [592, 217] width 139 height 310
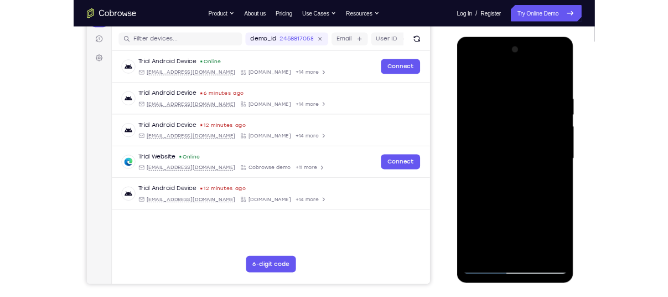
scroll to position [135, 0]
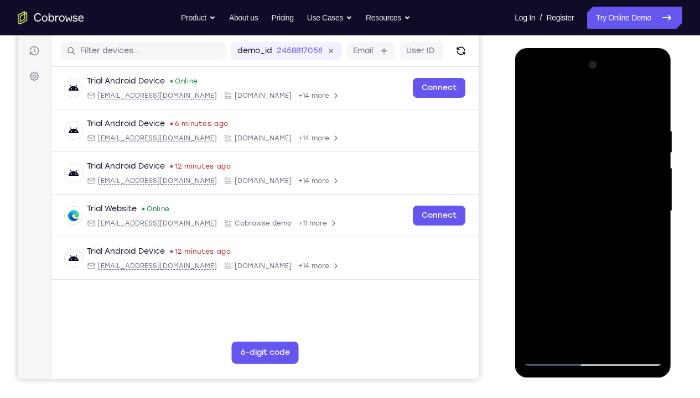
click at [639, 228] on div at bounding box center [592, 211] width 139 height 310
click at [659, 289] on div at bounding box center [592, 211] width 139 height 310
click at [653, 296] on div at bounding box center [592, 211] width 139 height 310
click at [653, 294] on div at bounding box center [592, 211] width 139 height 310
